Goal: Information Seeking & Learning: Learn about a topic

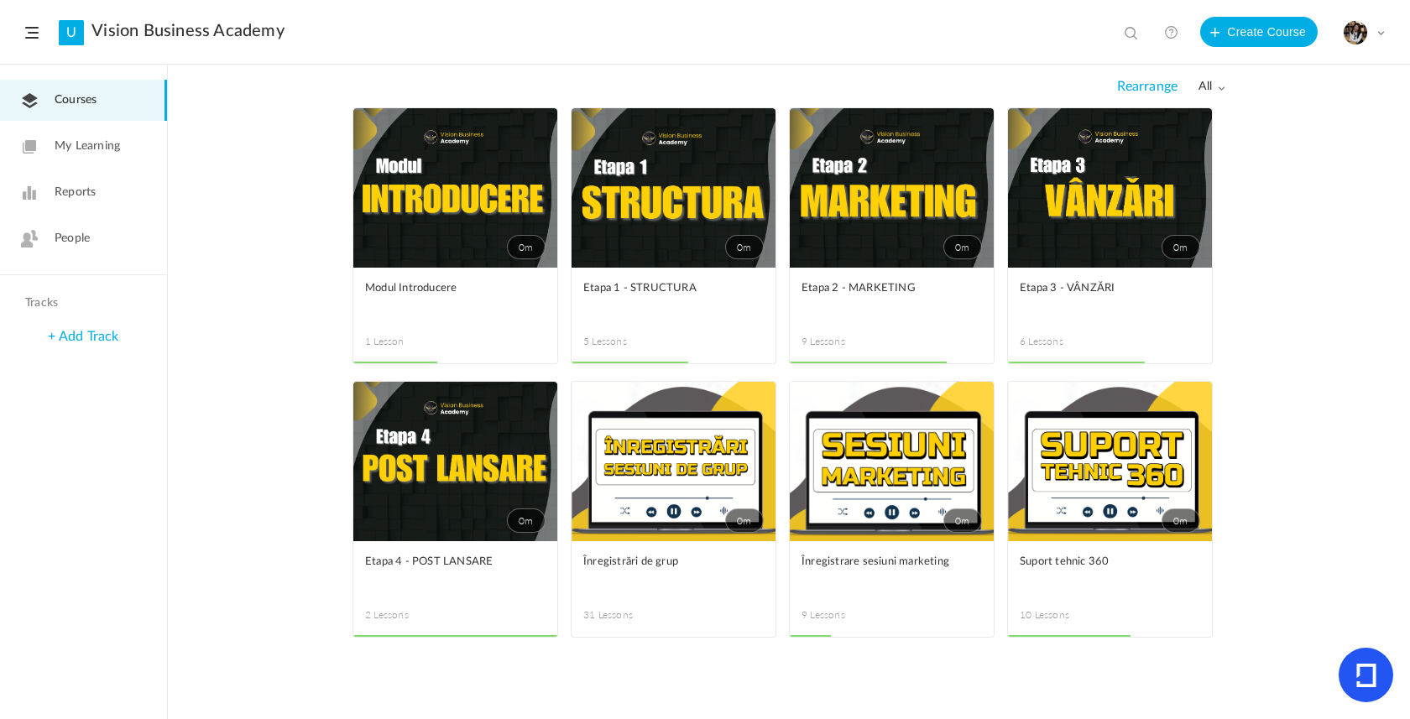
click at [1068, 233] on link "0m" at bounding box center [1110, 187] width 204 height 159
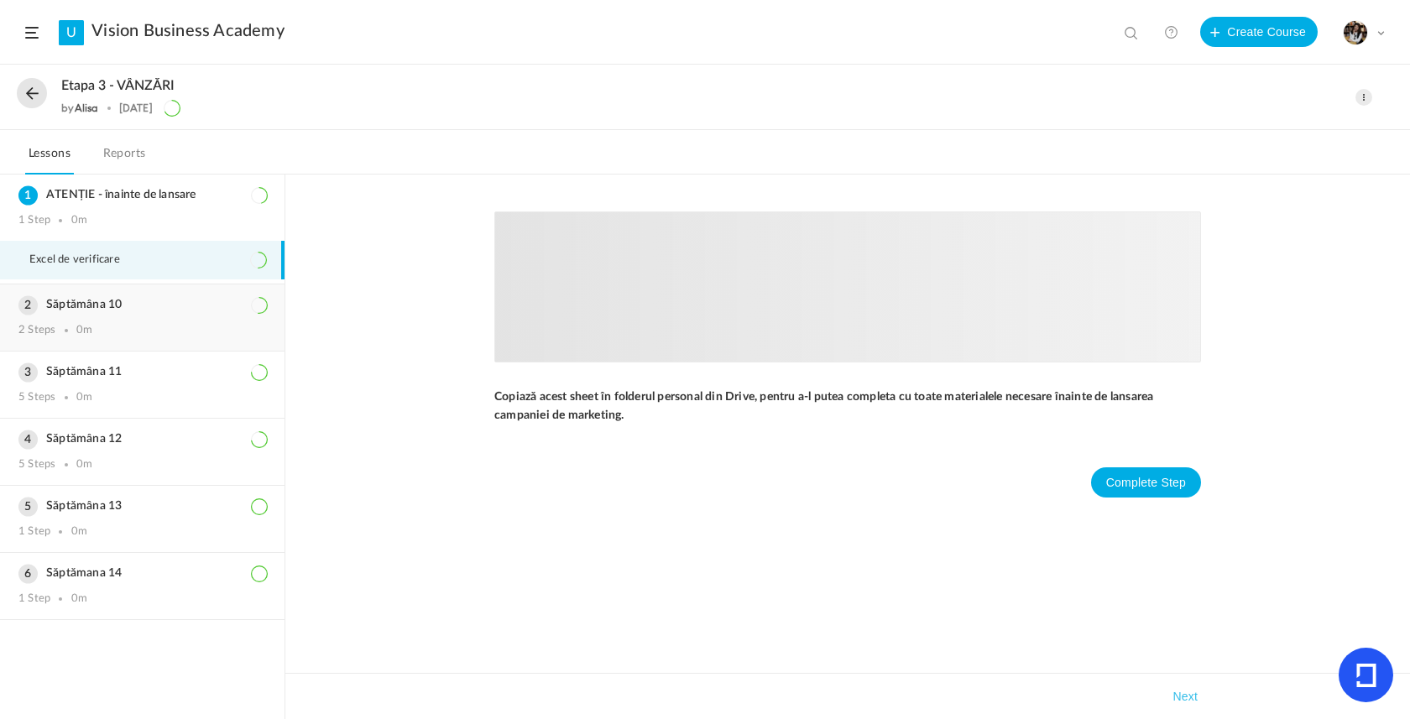
click at [159, 331] on div "2 Steps 0m" at bounding box center [142, 330] width 248 height 13
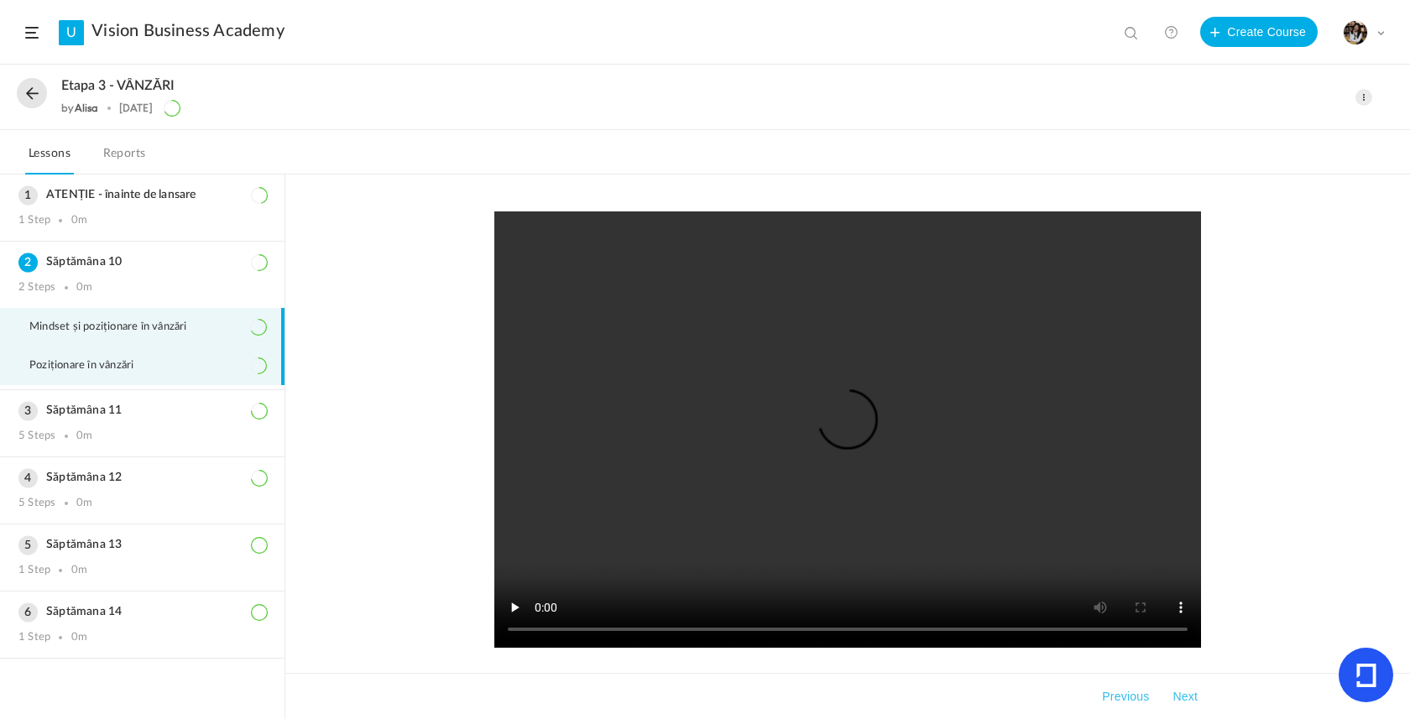
click at [60, 434] on div "Săptămâna 11 5 Steps 0m" at bounding box center [142, 423] width 284 height 66
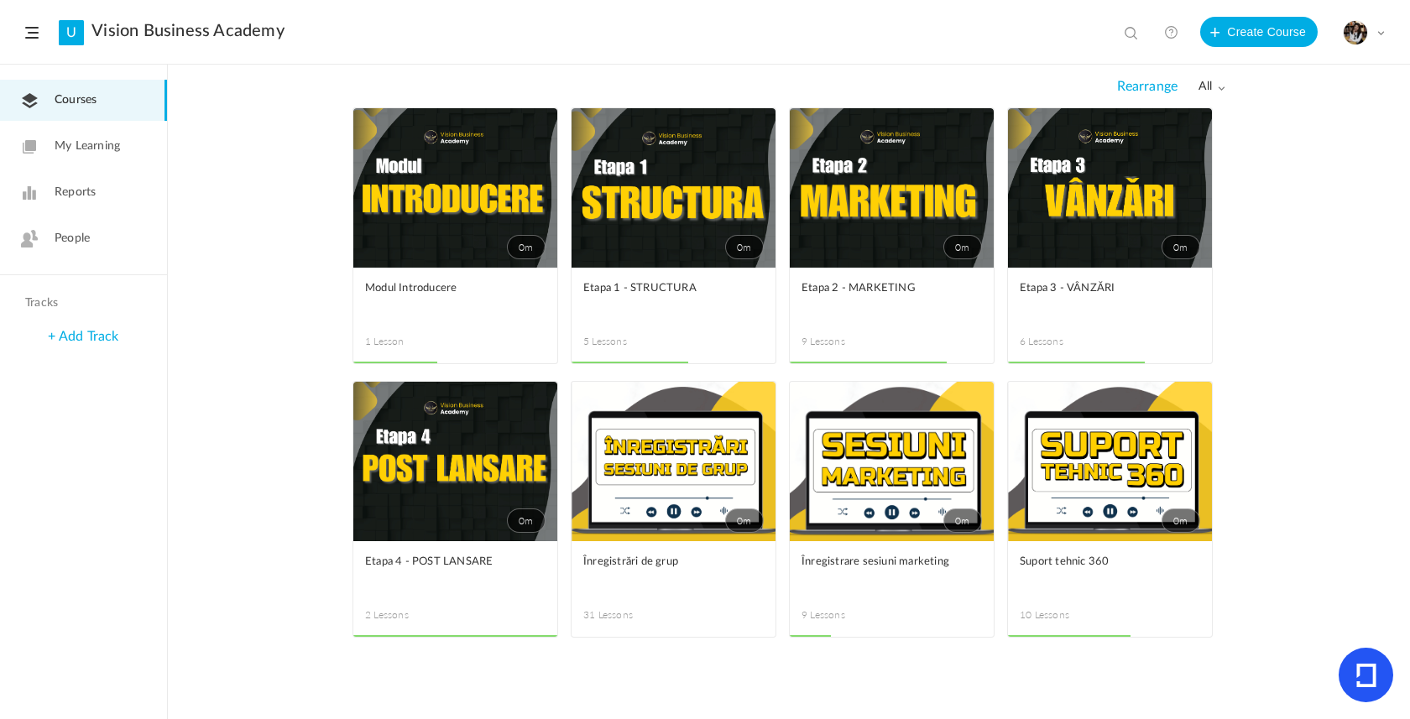
drag, startPoint x: 0, startPoint y: 0, endPoint x: 808, endPoint y: 269, distance: 851.7
click at [808, 269] on figcaption "Etapa 2 - MARKETING 9 Lessons" at bounding box center [892, 316] width 204 height 96
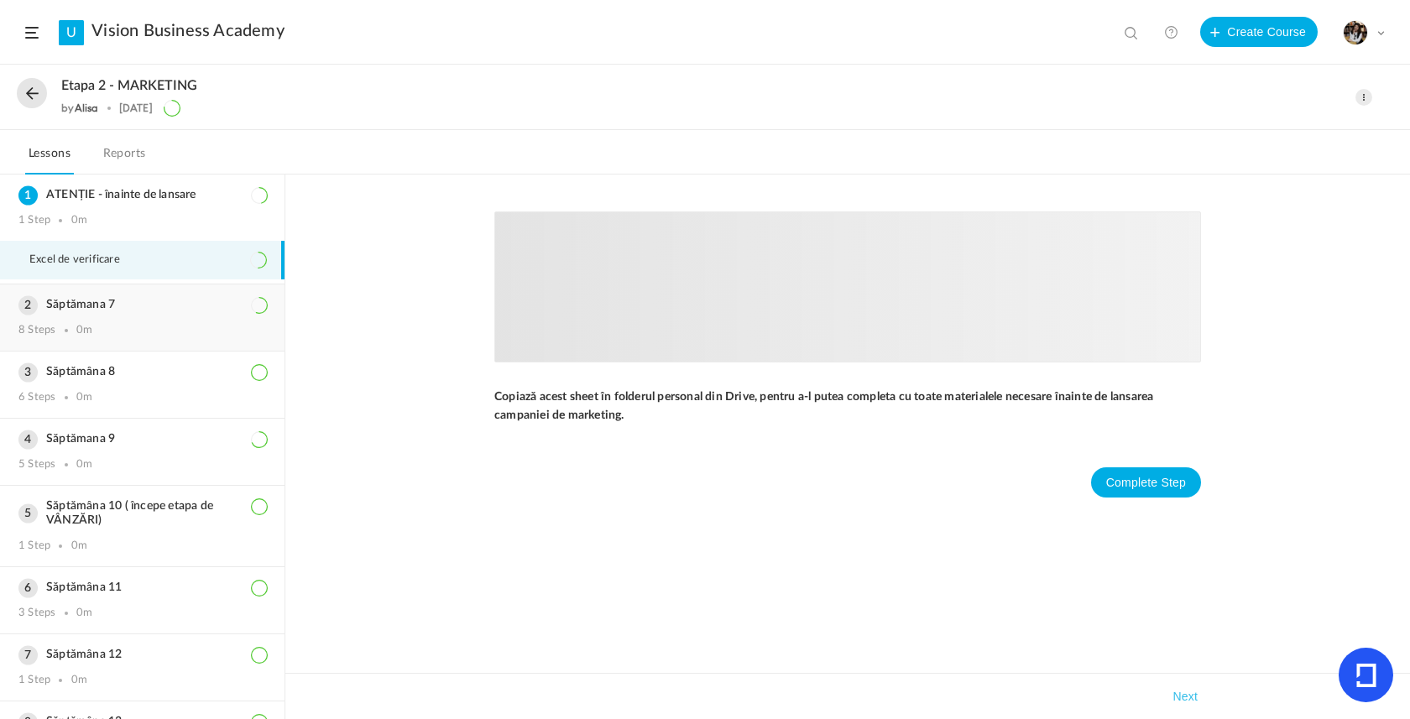
drag, startPoint x: 748, startPoint y: 269, endPoint x: 118, endPoint y: 334, distance: 632.6
click at [118, 334] on div "8 Steps 0m" at bounding box center [142, 330] width 248 height 13
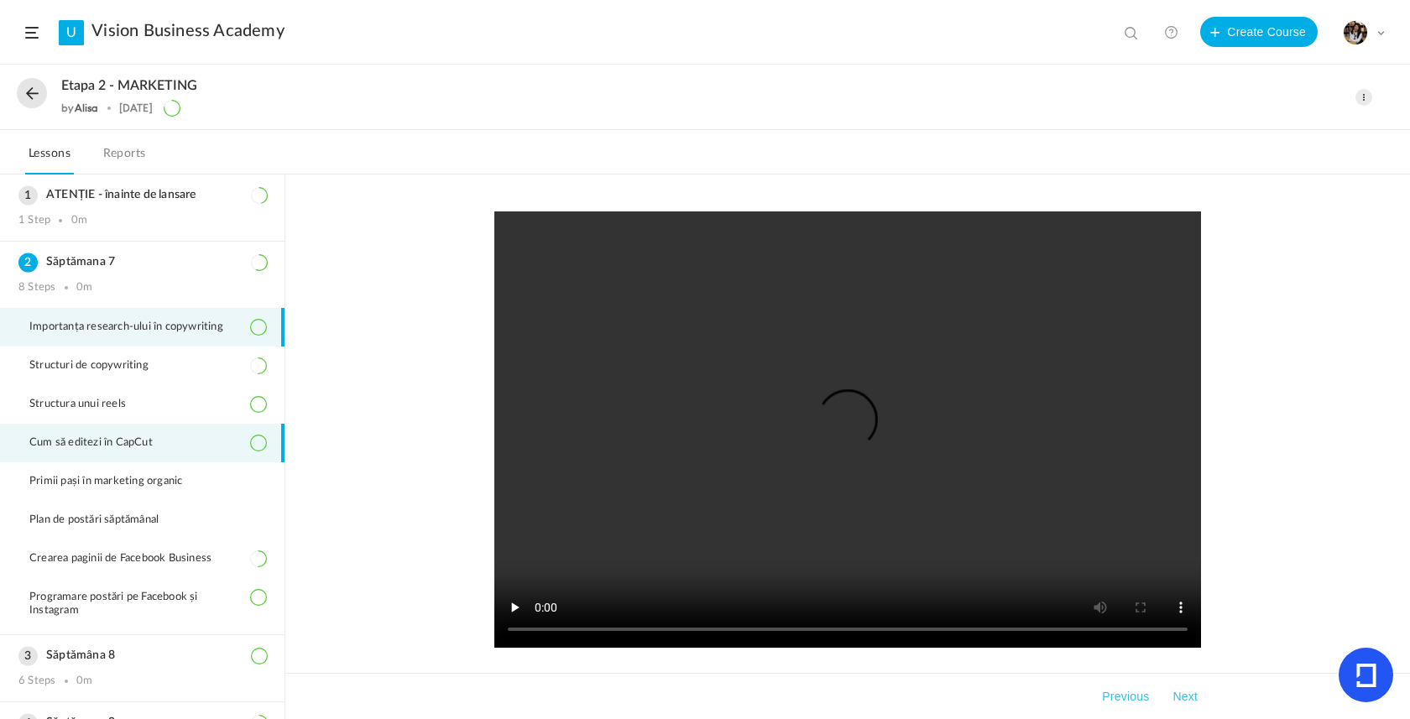
drag, startPoint x: 835, startPoint y: 180, endPoint x: 112, endPoint y: 458, distance: 775.1
click at [112, 458] on li "Cum să editezi în CapCut" at bounding box center [142, 443] width 284 height 39
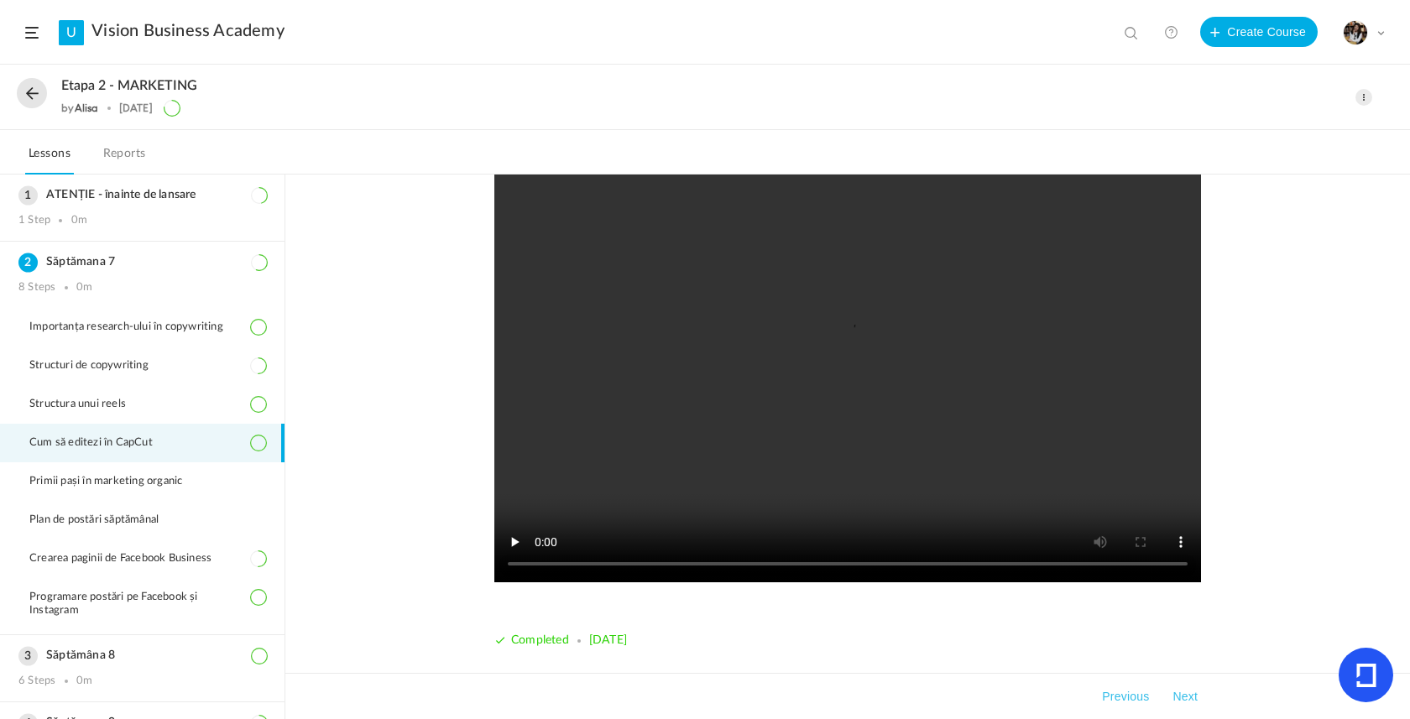
scroll to position [65, 0]
